Goal: Task Accomplishment & Management: Use online tool/utility

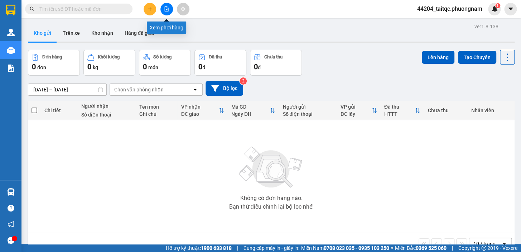
click at [168, 11] on button at bounding box center [167, 9] width 13 height 13
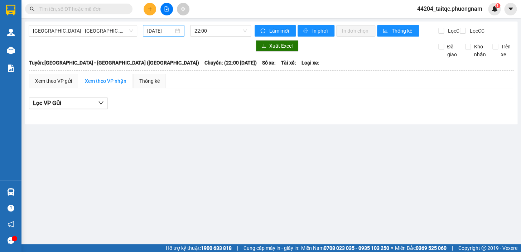
click at [162, 32] on input "[DATE]" at bounding box center [160, 31] width 27 height 8
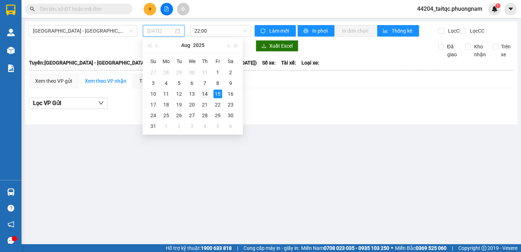
click at [203, 92] on div "14" at bounding box center [205, 94] width 9 height 9
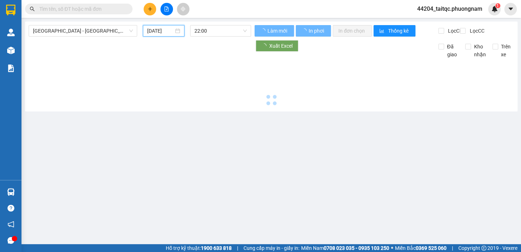
type input "[DATE]"
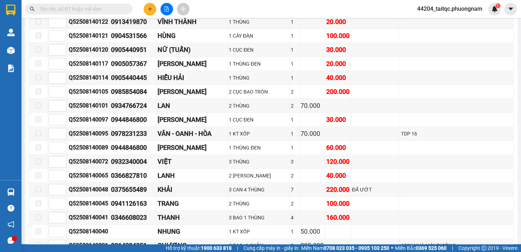
scroll to position [5539, 0]
